Goal: Task Accomplishment & Management: Manage account settings

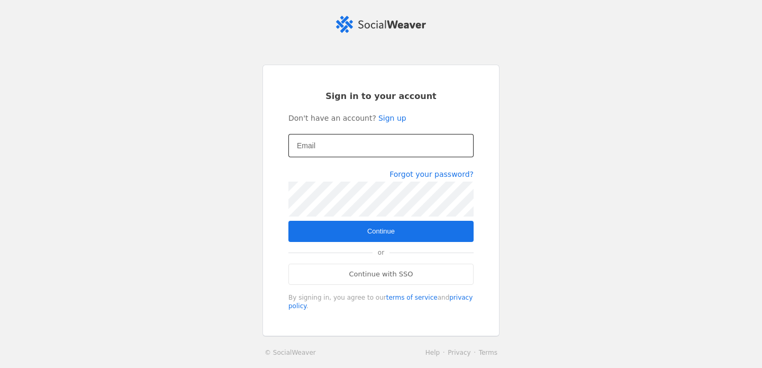
click at [340, 149] on input "Email" at bounding box center [381, 145] width 168 height 13
type input "[EMAIL_ADDRESS][DOMAIN_NAME]"
click at [355, 229] on span "submit" at bounding box center [380, 231] width 185 height 21
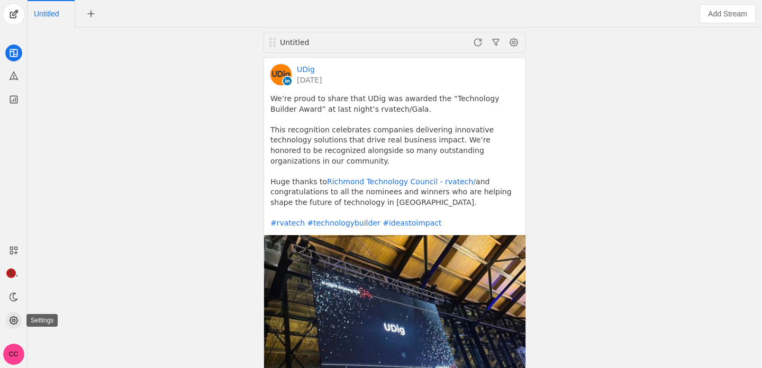
click at [11, 318] on icon at bounding box center [13, 320] width 11 height 11
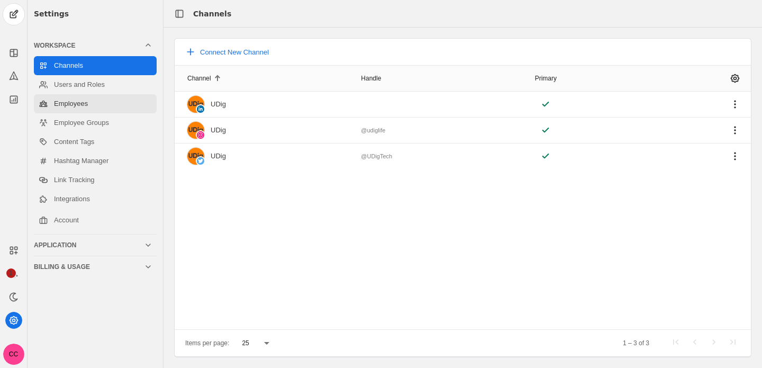
click at [107, 108] on link "Employees" at bounding box center [95, 103] width 123 height 19
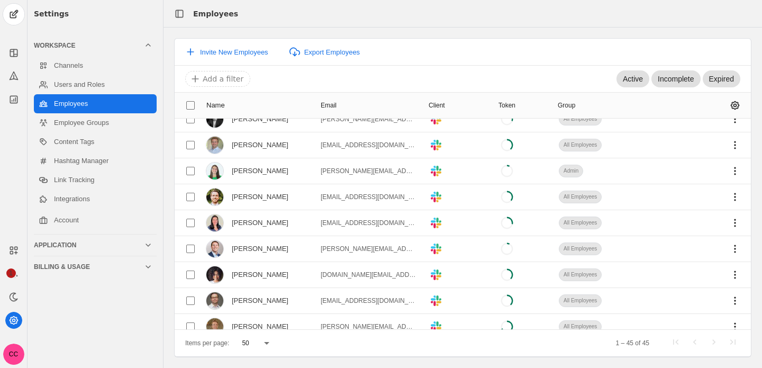
scroll to position [274, 0]
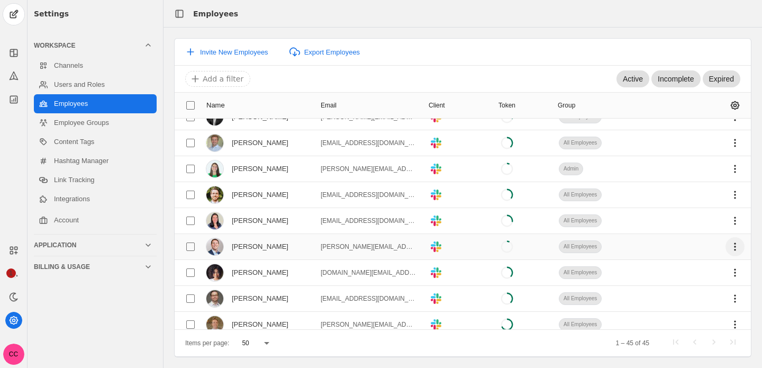
click at [736, 248] on span "undefined" at bounding box center [735, 246] width 19 height 19
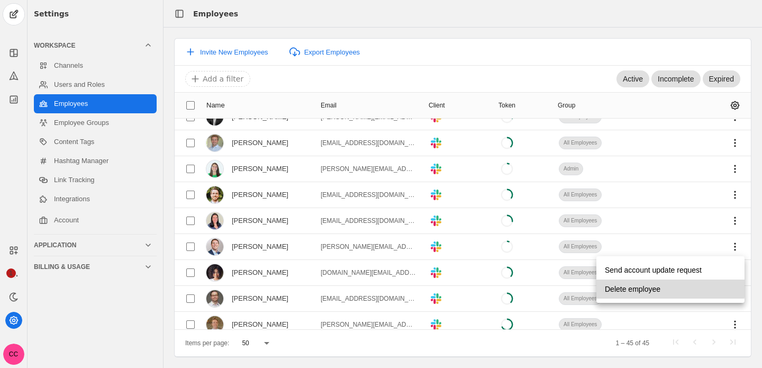
click at [663, 288] on span "undefined" at bounding box center [670, 288] width 148 height 19
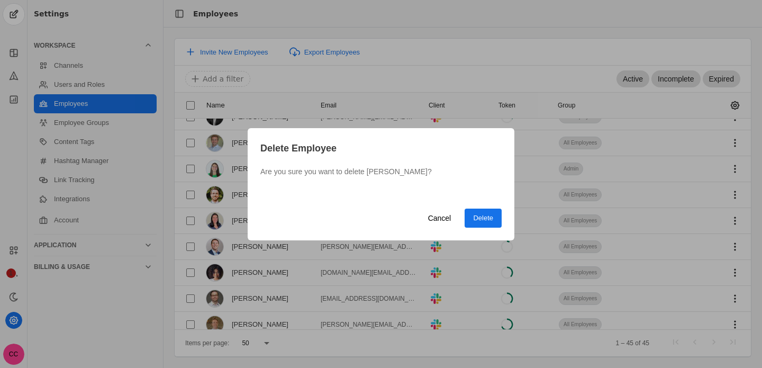
click at [491, 213] on span "Delete" at bounding box center [483, 218] width 20 height 11
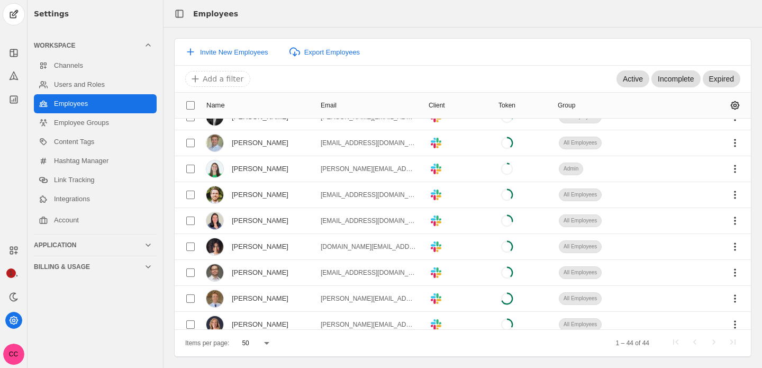
click at [422, 30] on div "Invite New Employees Export Employees Active Incomplete Expired Add a filter Na…" at bounding box center [463, 198] width 599 height 340
